Goal: Task Accomplishment & Management: Use online tool/utility

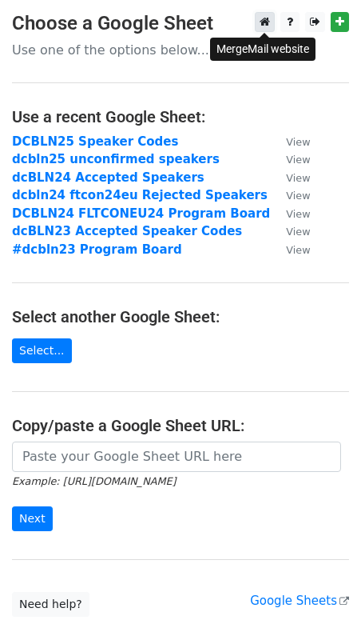
click at [260, 22] on icon at bounding box center [265, 21] width 10 height 11
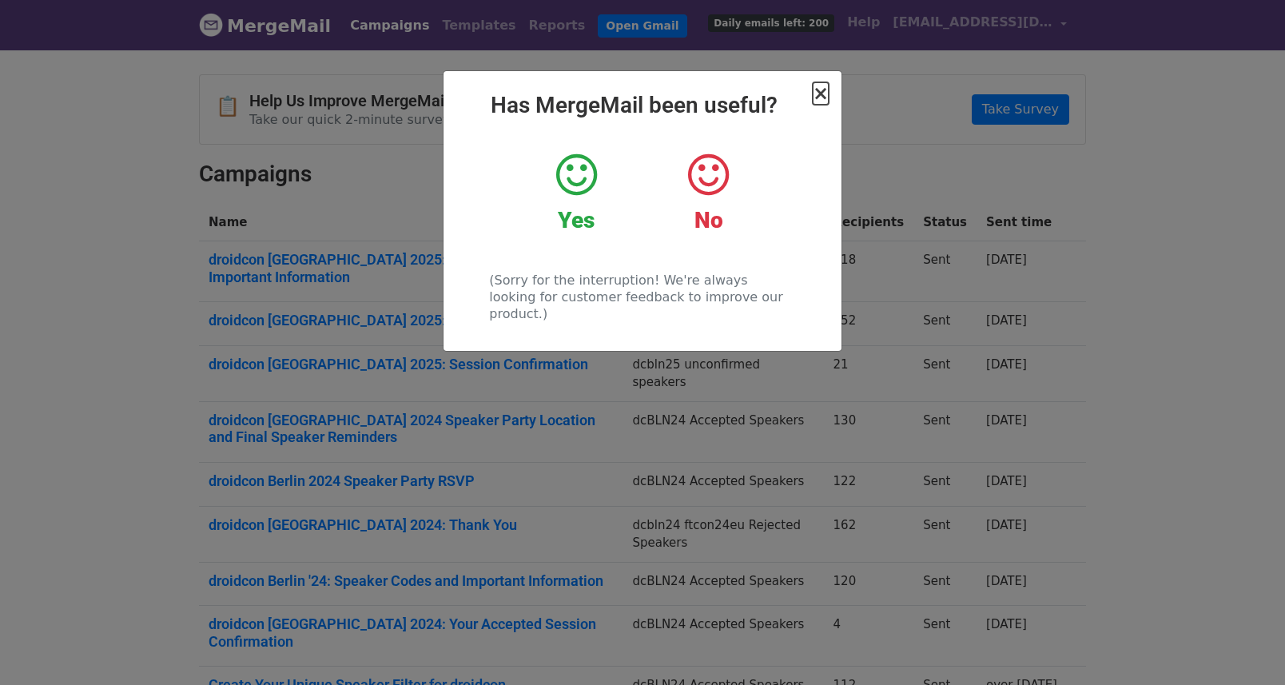
click at [827, 94] on span "×" at bounding box center [821, 93] width 16 height 22
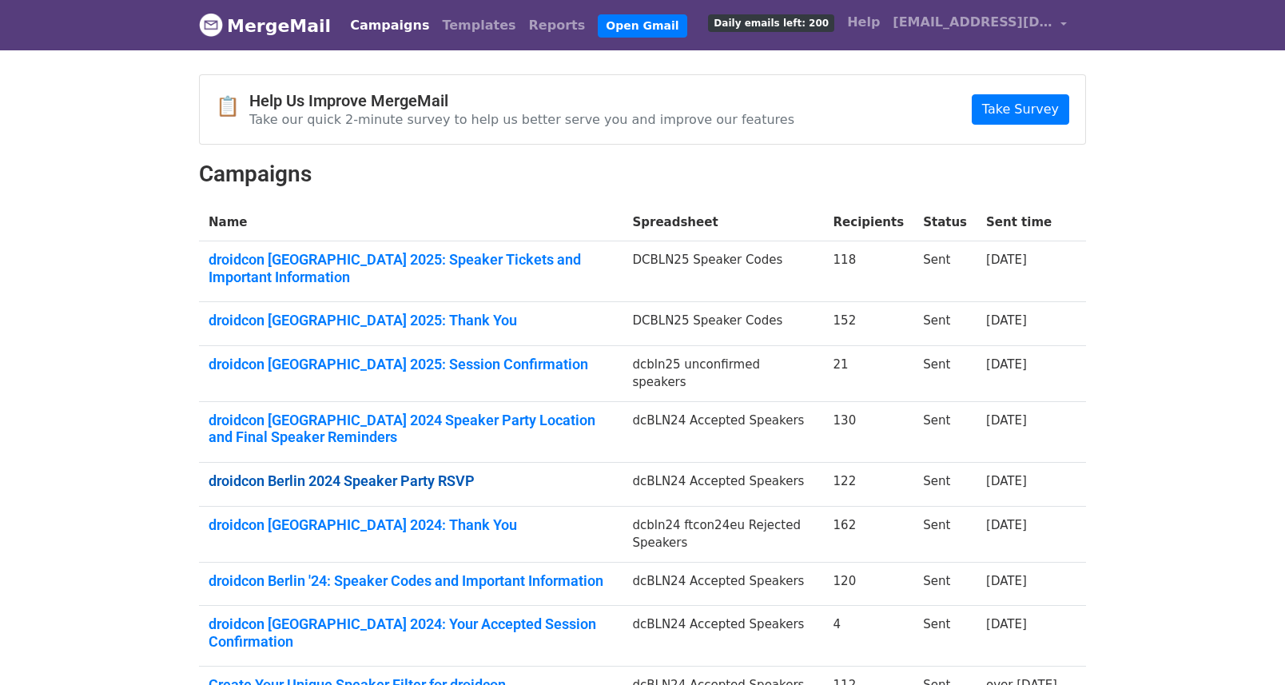
click at [436, 472] on link "droidcon Berlin 2024 Speaker Party RSVP" at bounding box center [411, 481] width 405 height 18
